Goal: Use online tool/utility: Utilize a website feature to perform a specific function

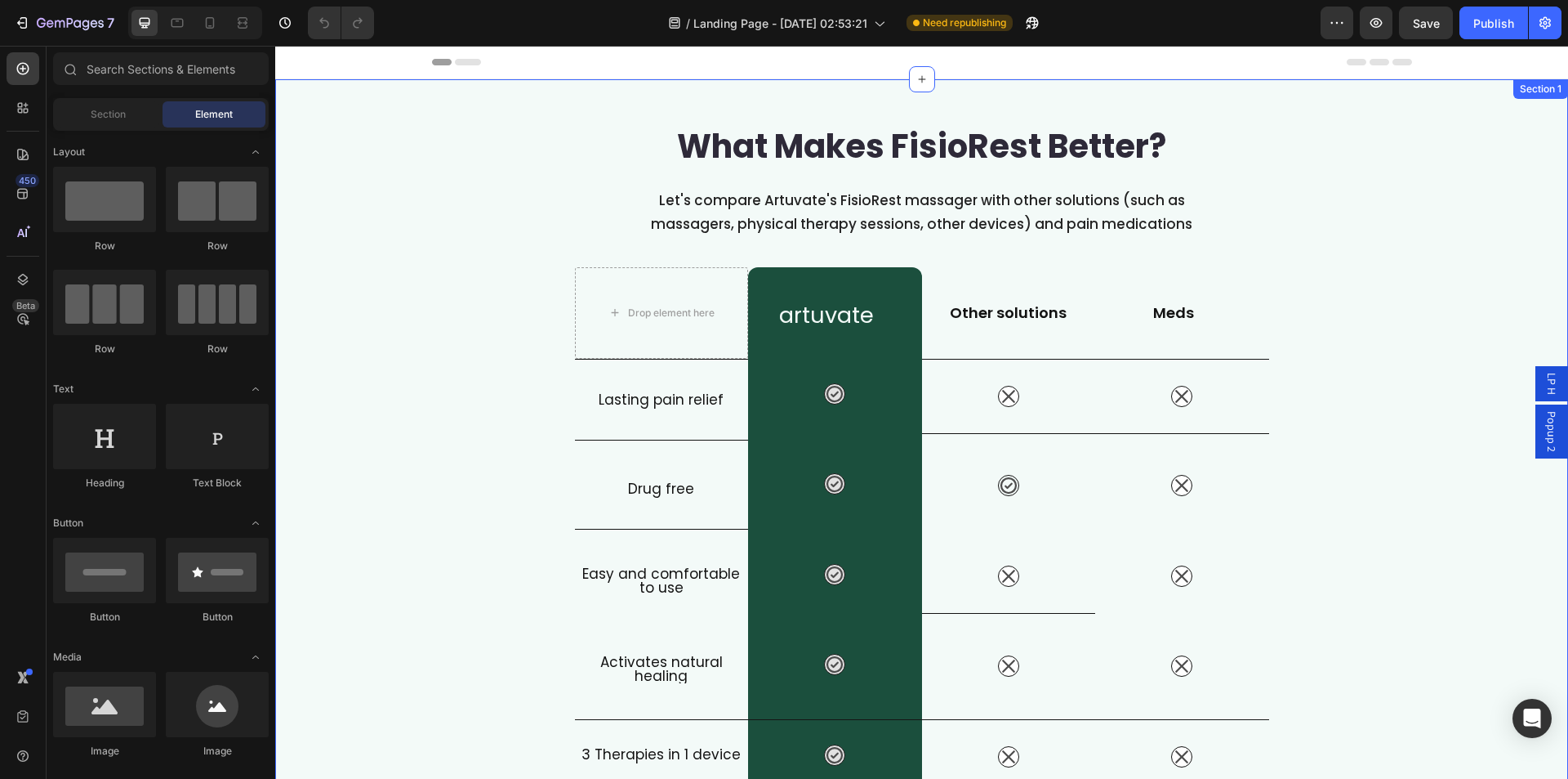
click at [472, 167] on div "What Makes FisioRest Better?" at bounding box center [922, 147] width 981 height 62
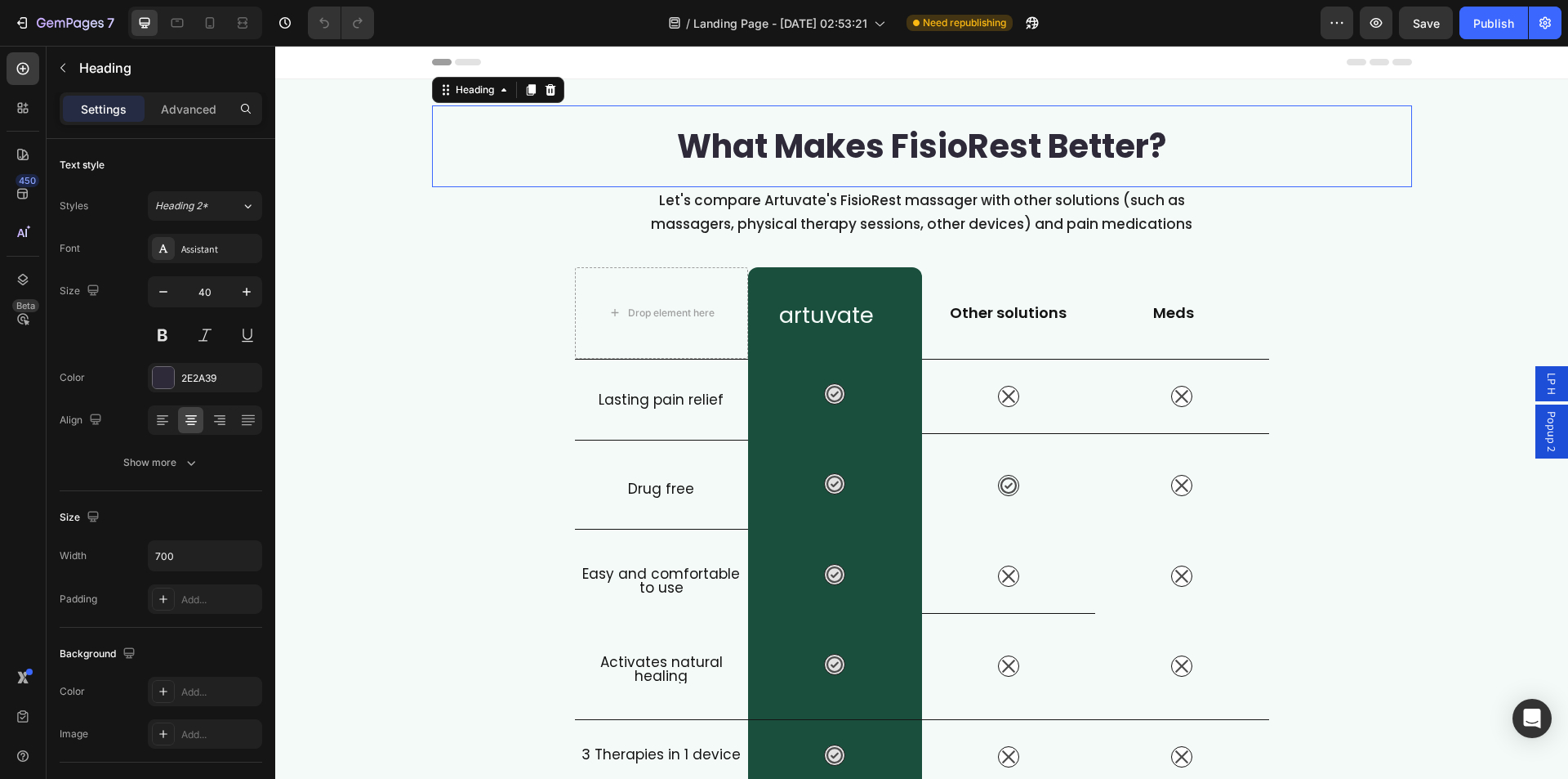
click at [384, 149] on div "What Makes FisioRest Better? Heading 0 Let's compare Artuvate's FisioRest massa…" at bounding box center [922, 593] width 1293 height 976
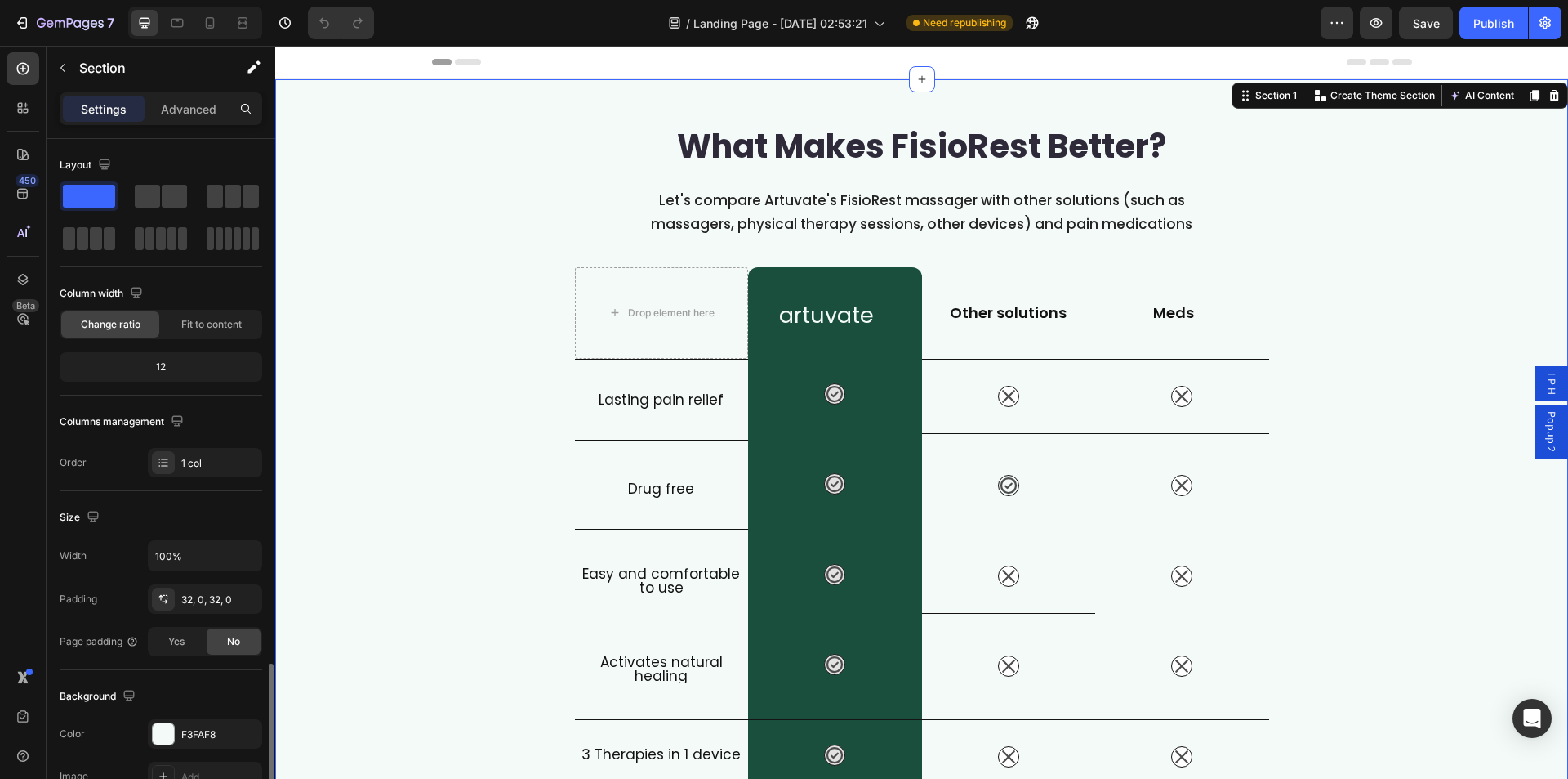
scroll to position [311, 0]
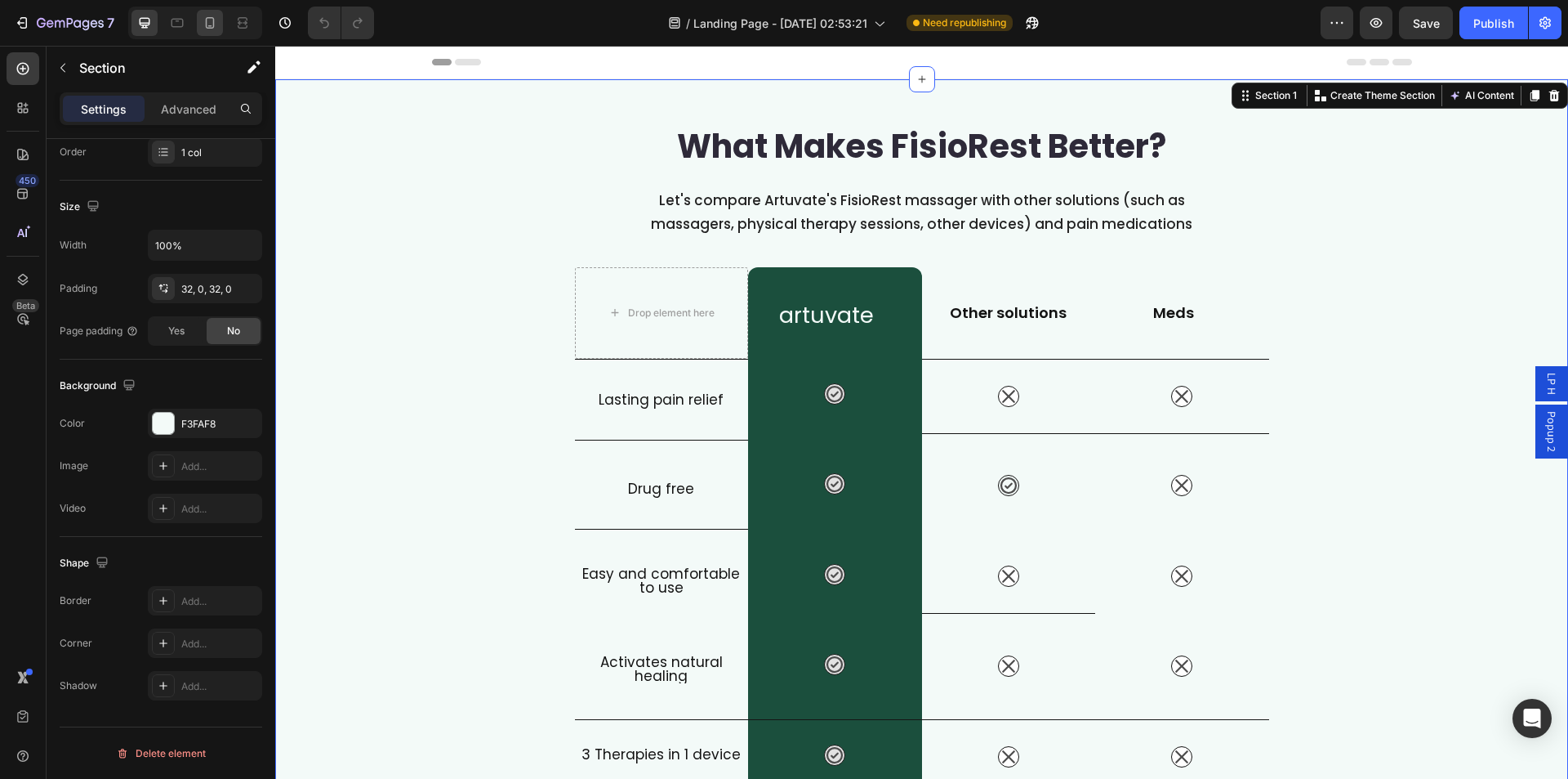
click at [203, 21] on icon at bounding box center [210, 22] width 17 height 17
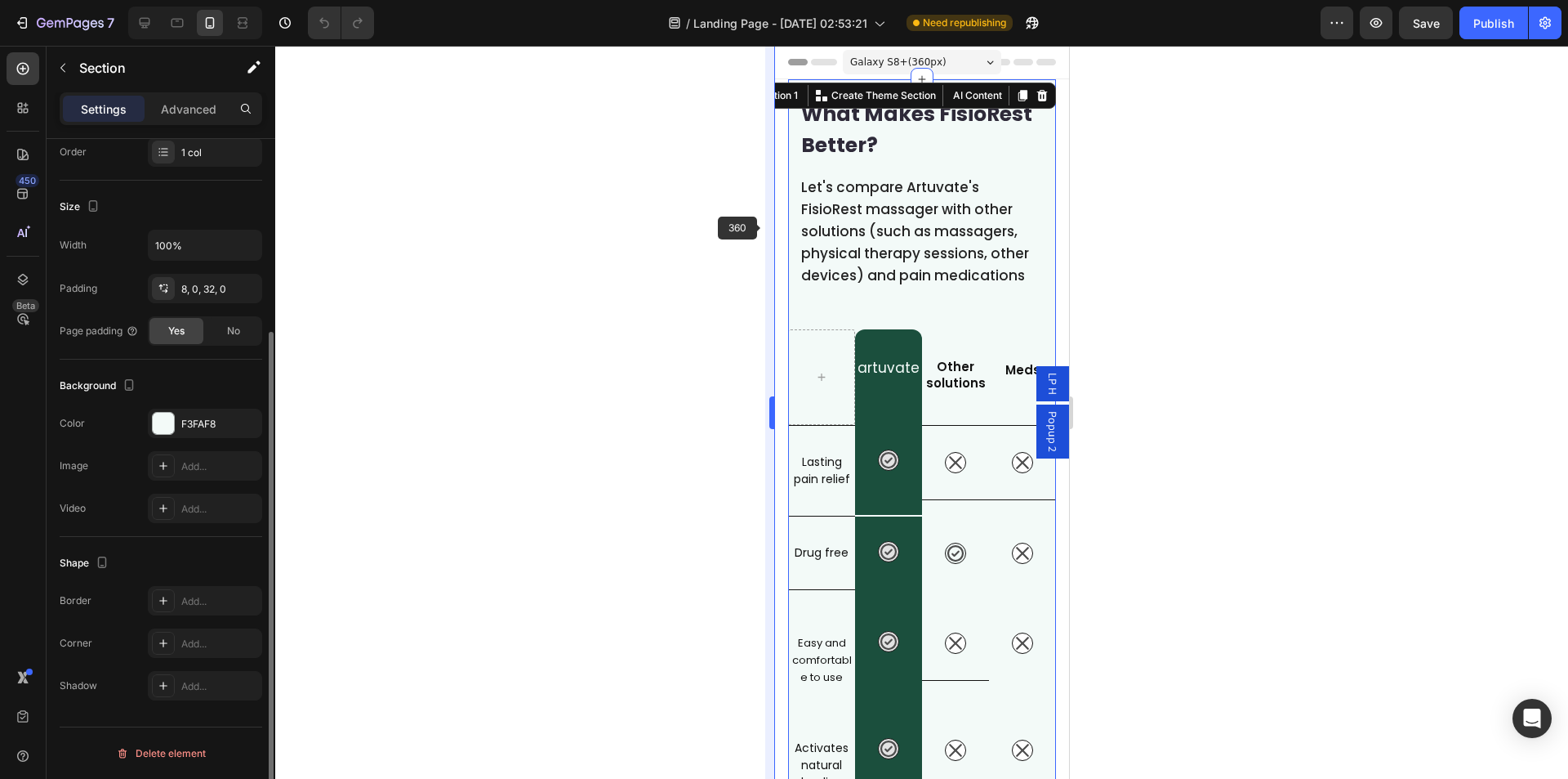
scroll to position [268, 0]
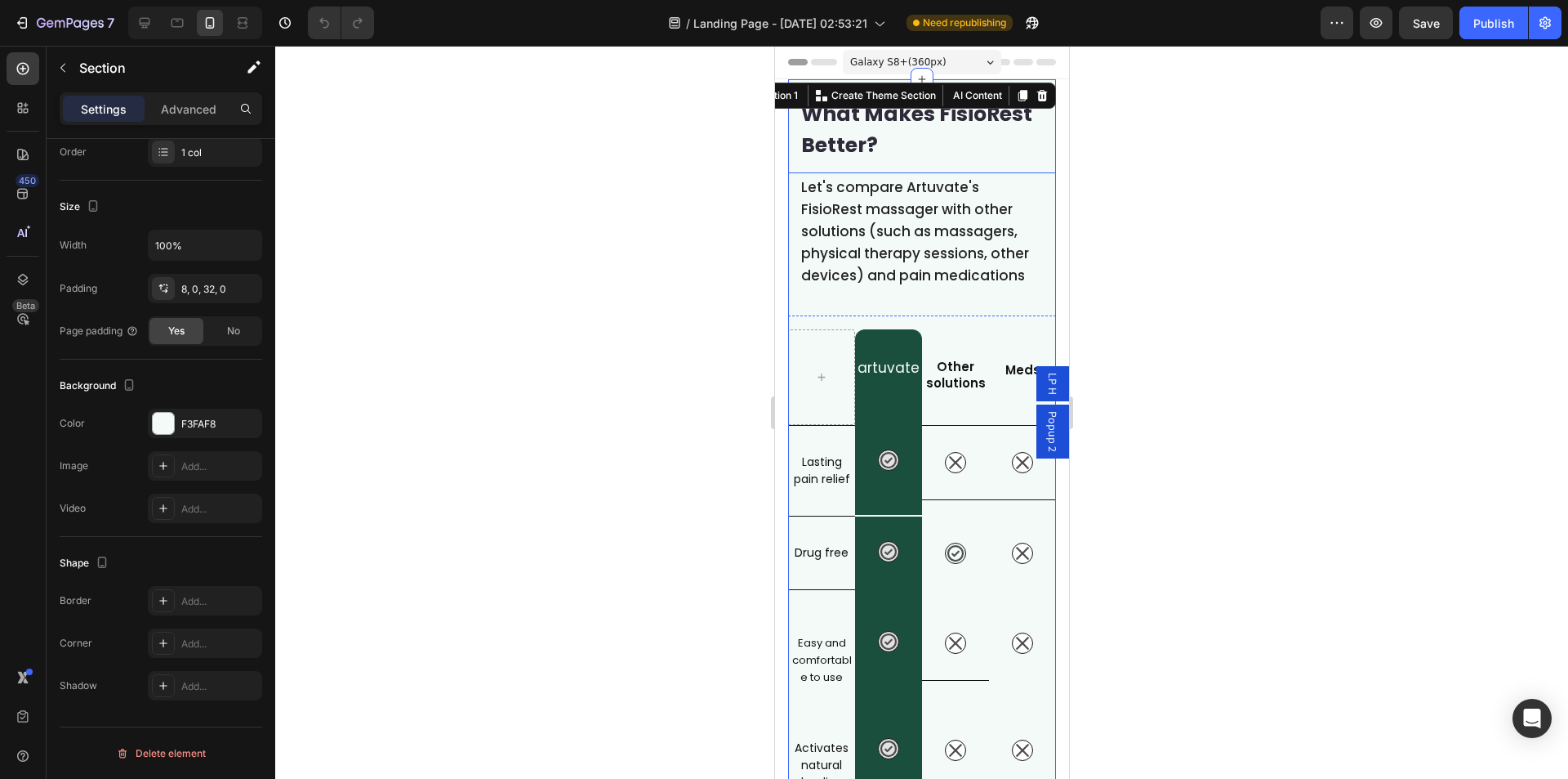
click at [885, 154] on h2 "What Makes FisioRest Better?" at bounding box center [921, 129] width 268 height 87
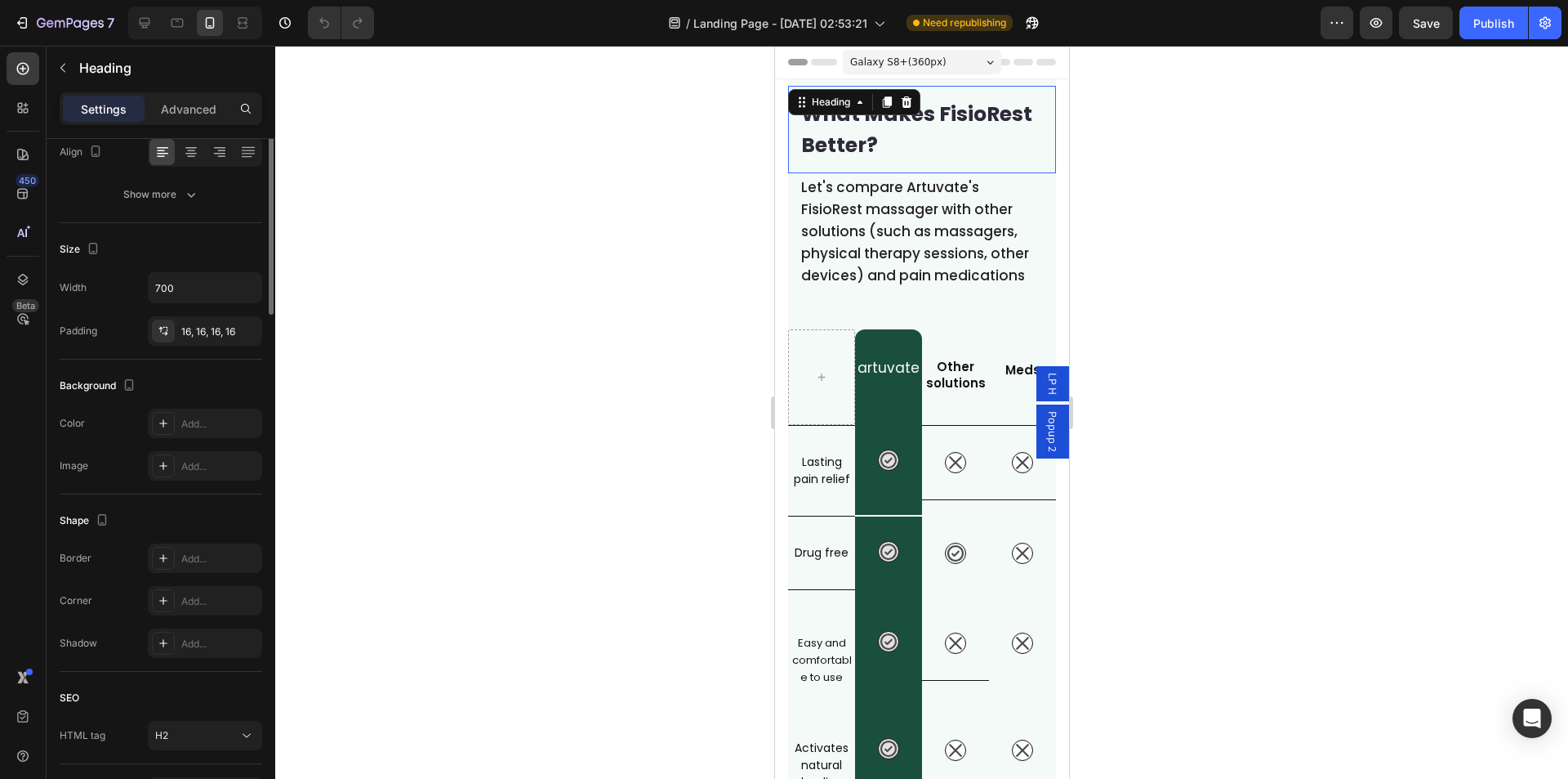
scroll to position [0, 0]
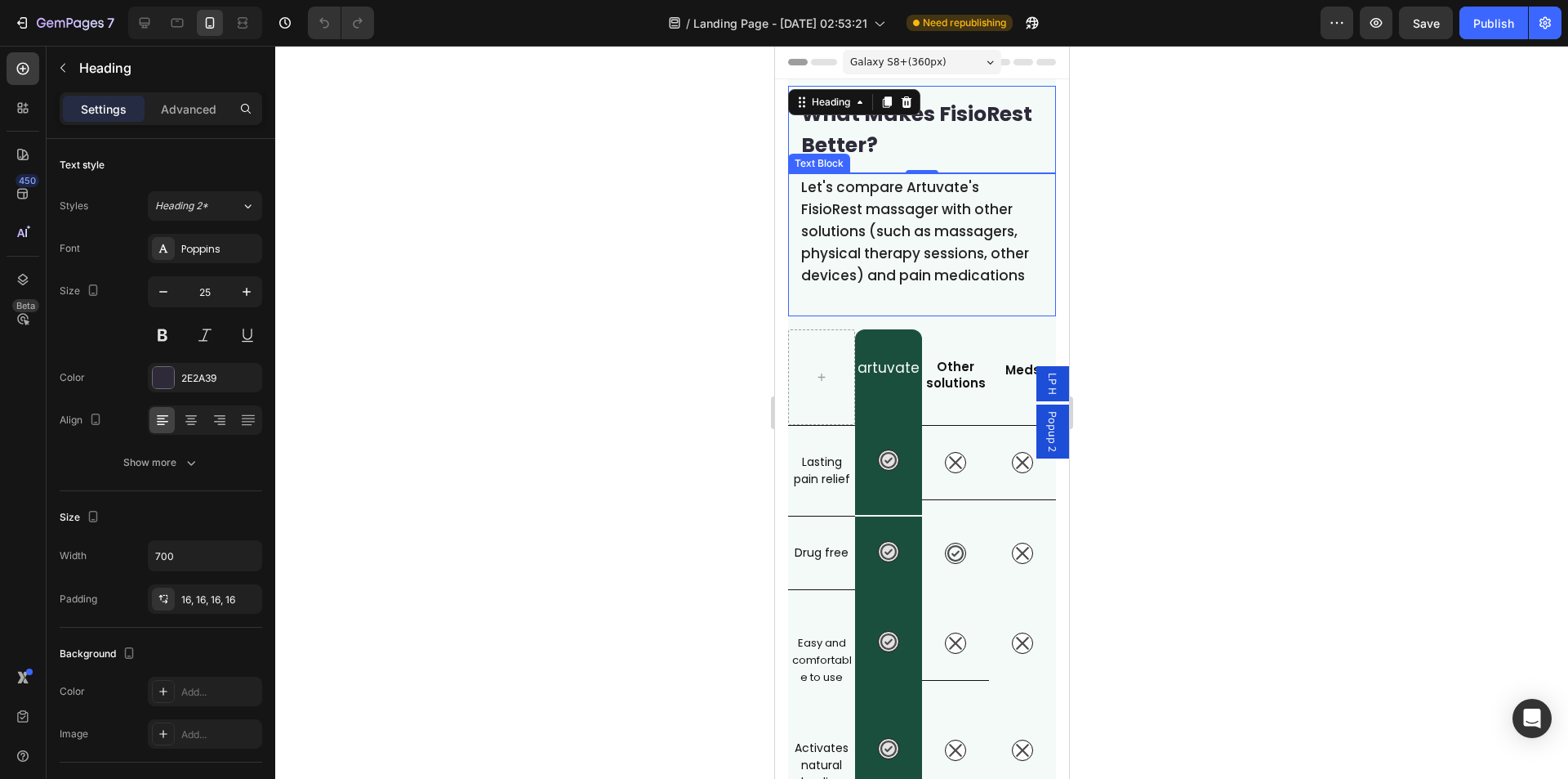
click at [853, 206] on span "Let's compare Artuvate's FisioRest massager with other solutions (such as massa…" at bounding box center [914, 231] width 228 height 108
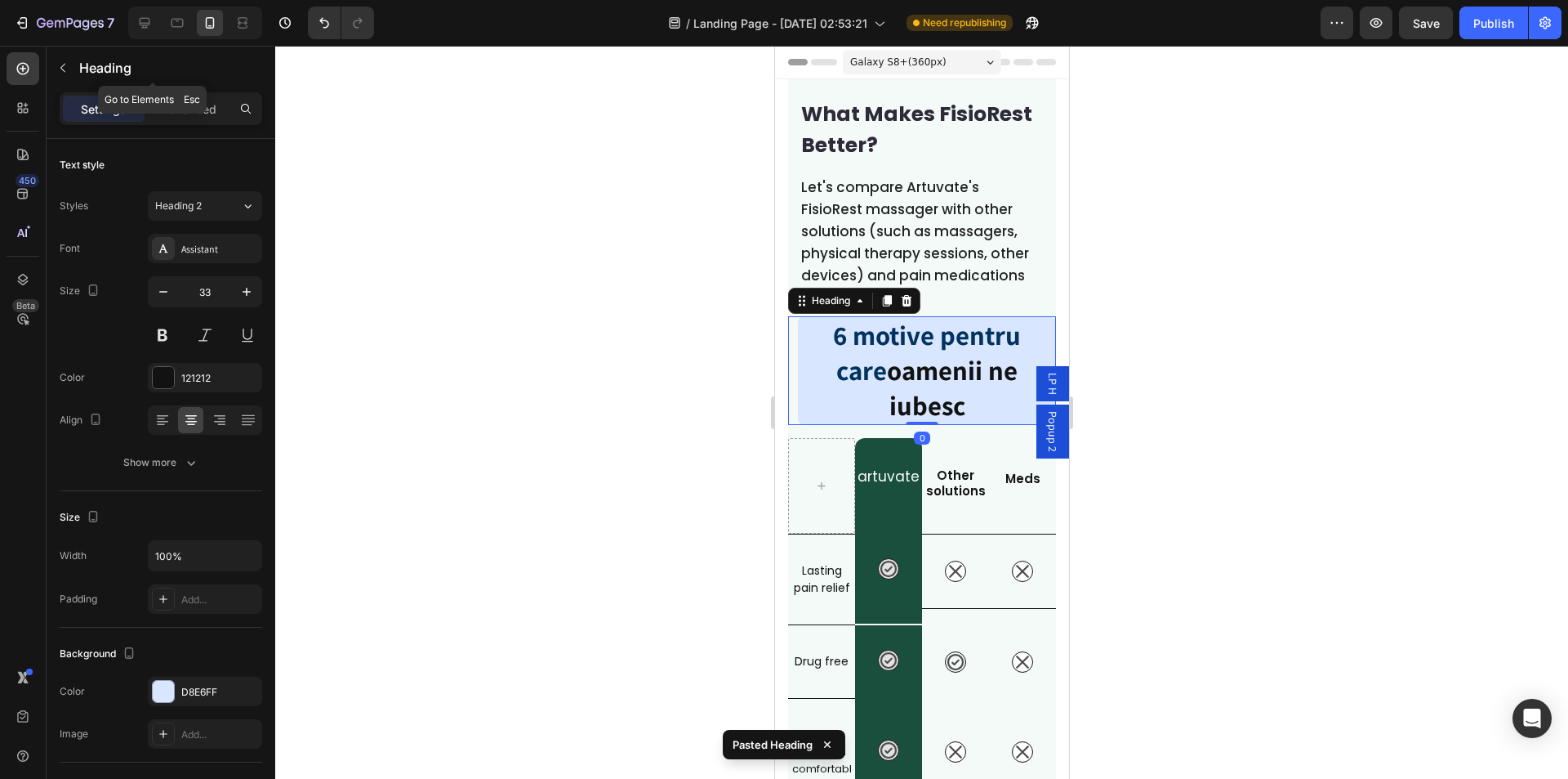
click at [187, 90] on div "Heading" at bounding box center [152, 69] width 213 height 47
click at [180, 111] on p "Advanced" at bounding box center [188, 109] width 55 height 17
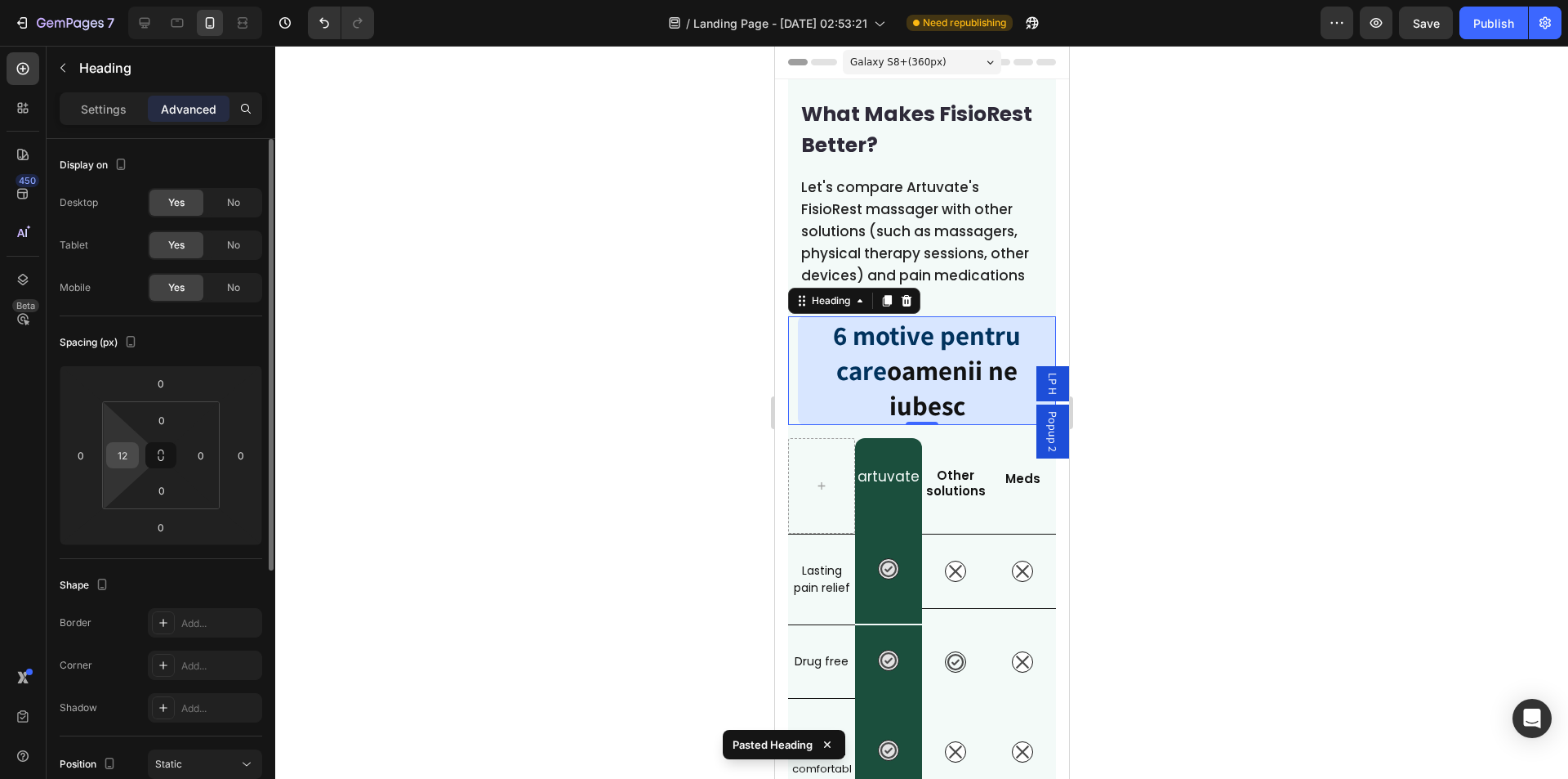
click at [126, 465] on input "12" at bounding box center [122, 455] width 24 height 24
type input "0"
click at [187, 0] on html "7 Version history / Landing Page - [DATE] 02:53:21 Need republishing Preview Sa…" at bounding box center [784, 0] width 1568 height 0
